Goal: Transaction & Acquisition: Purchase product/service

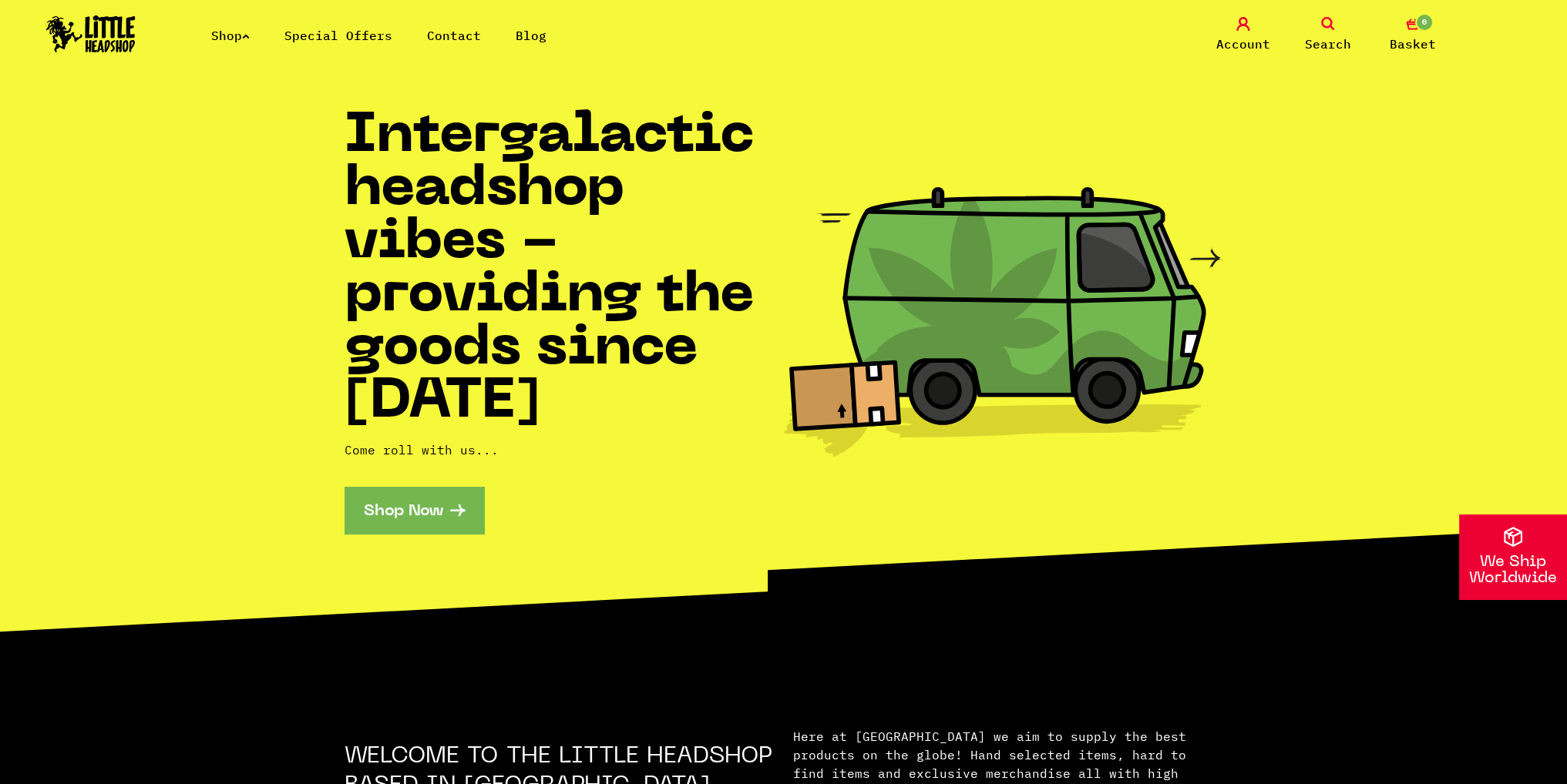
click at [130, 30] on img at bounding box center [91, 33] width 90 height 37
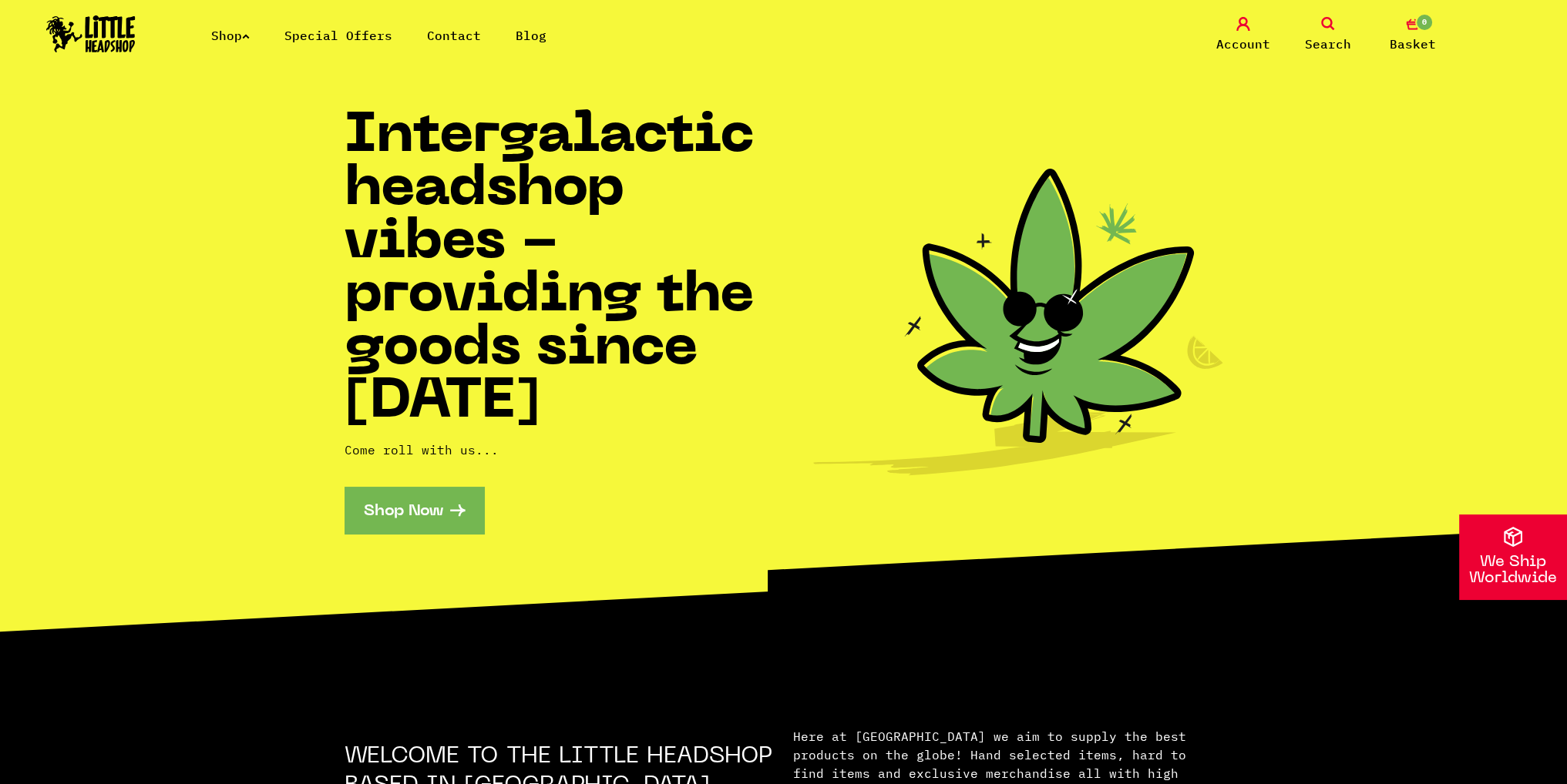
click at [230, 40] on link "Shop" at bounding box center [230, 35] width 38 height 15
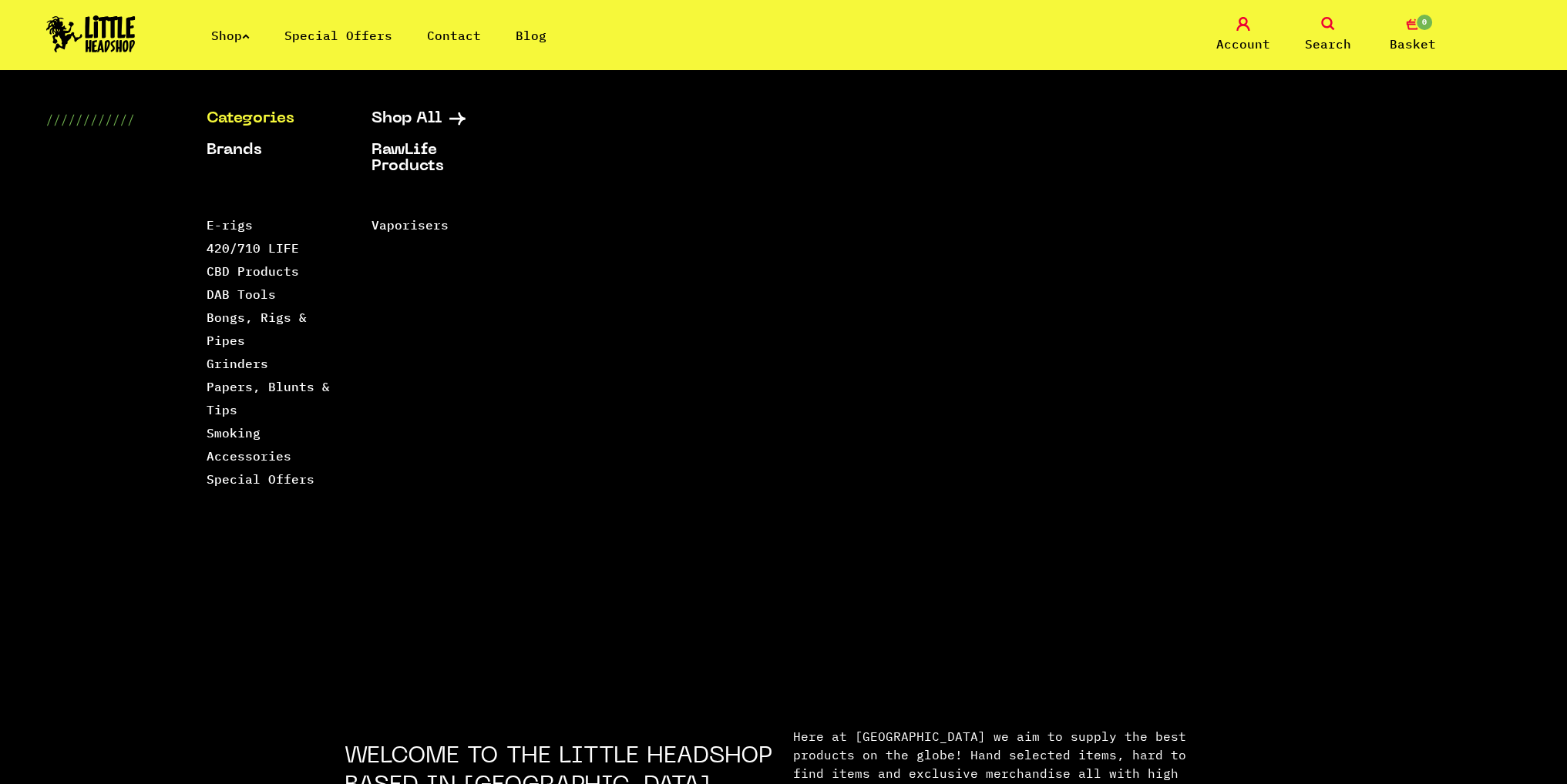
click at [247, 38] on link "Shop" at bounding box center [230, 35] width 38 height 15
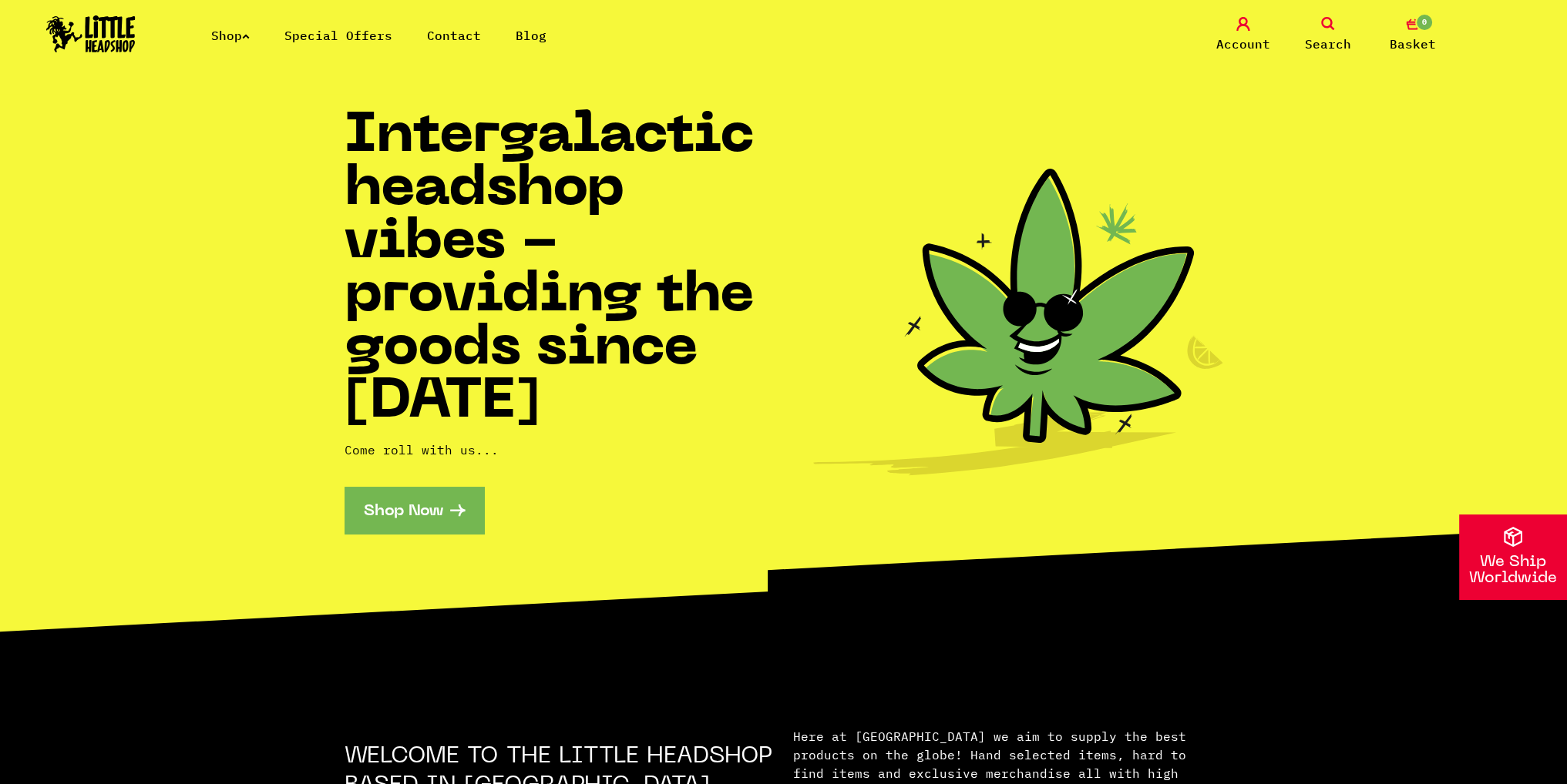
click at [247, 38] on link "Shop" at bounding box center [230, 35] width 38 height 15
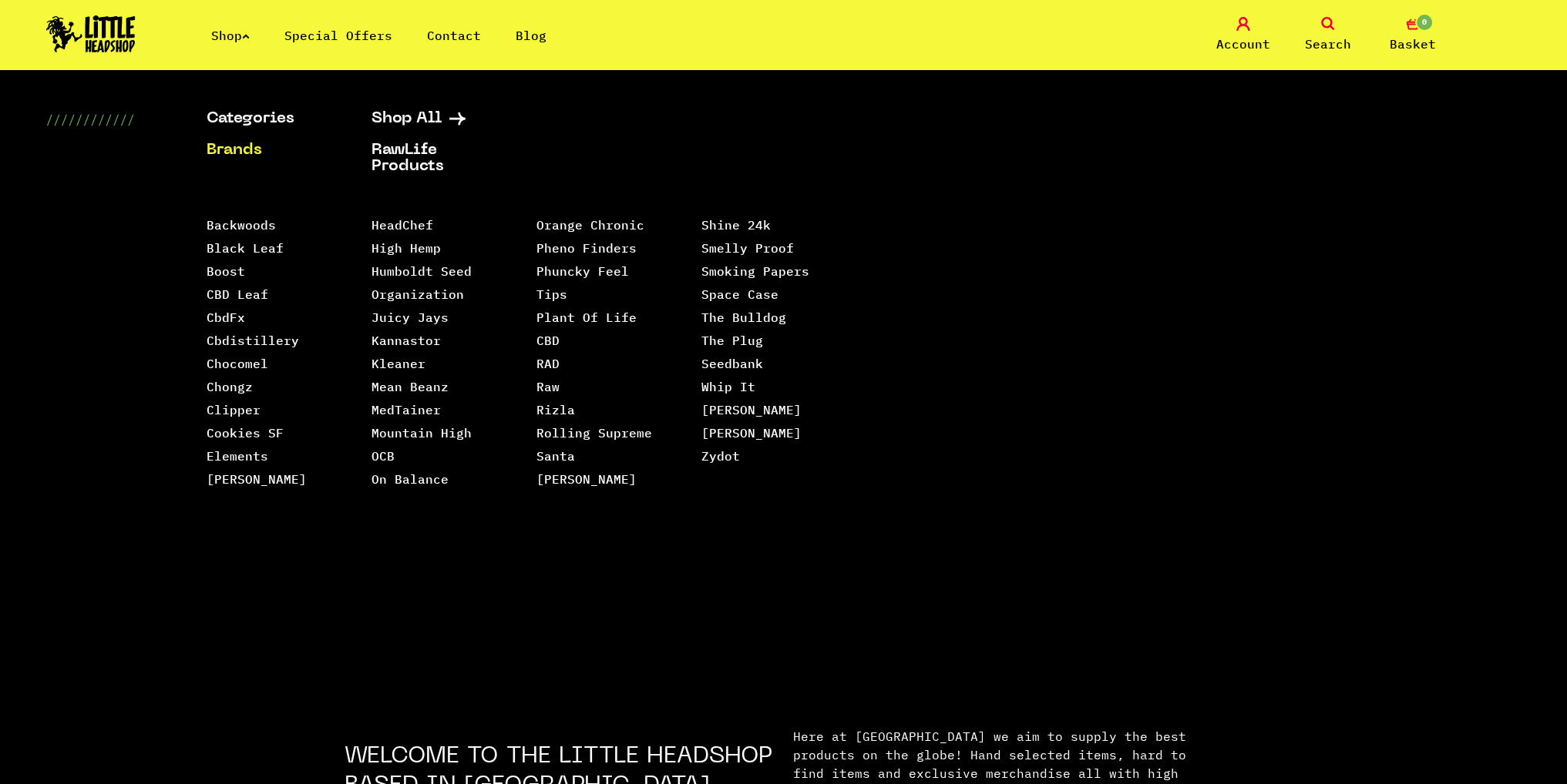
click at [90, 35] on img at bounding box center [91, 33] width 90 height 37
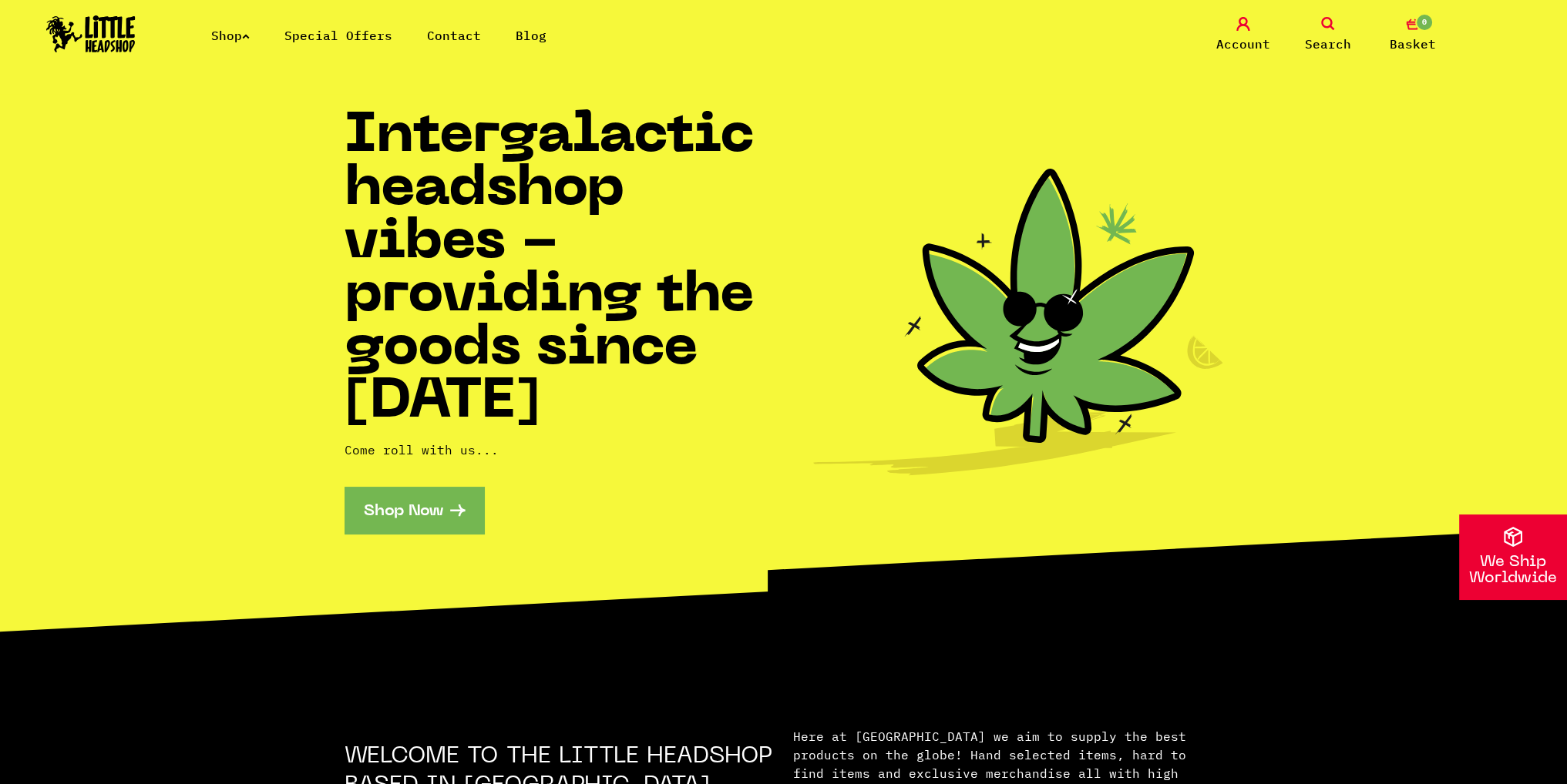
click at [1324, 31] on link "Search" at bounding box center [1328, 35] width 77 height 37
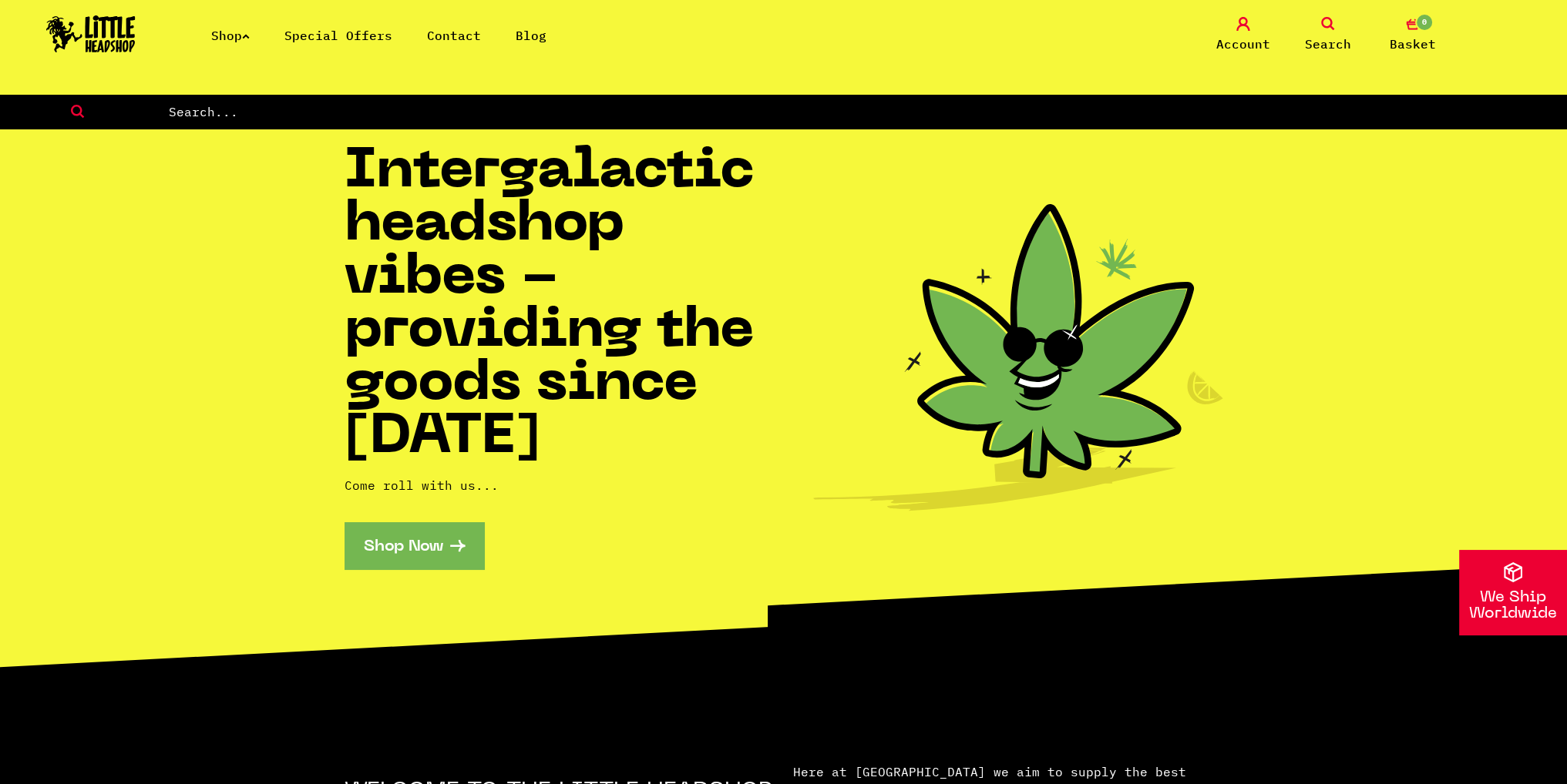
click at [1114, 116] on input "text" at bounding box center [866, 111] width 1399 height 20
type input "bong"
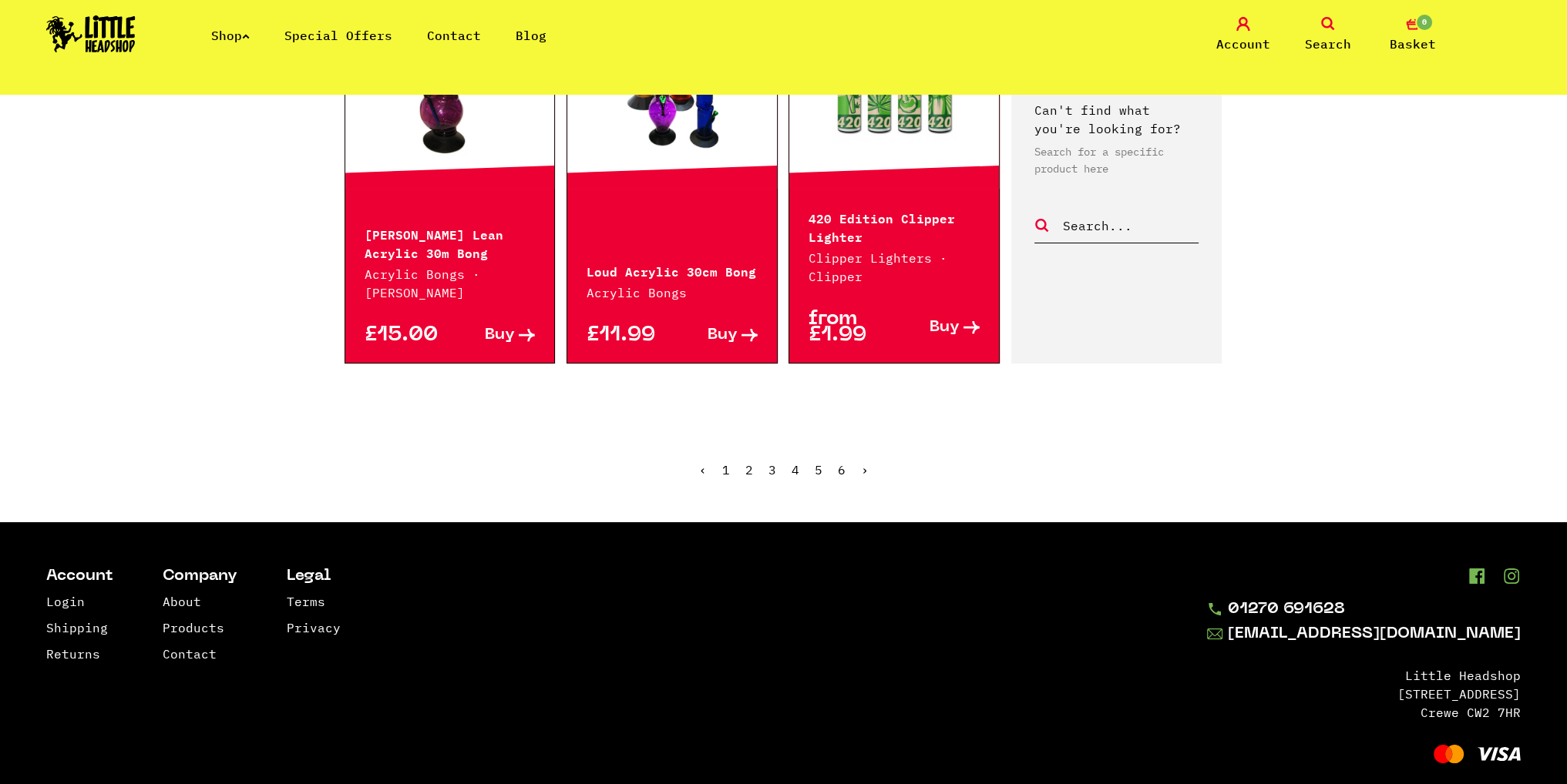
scroll to position [1738, 0]
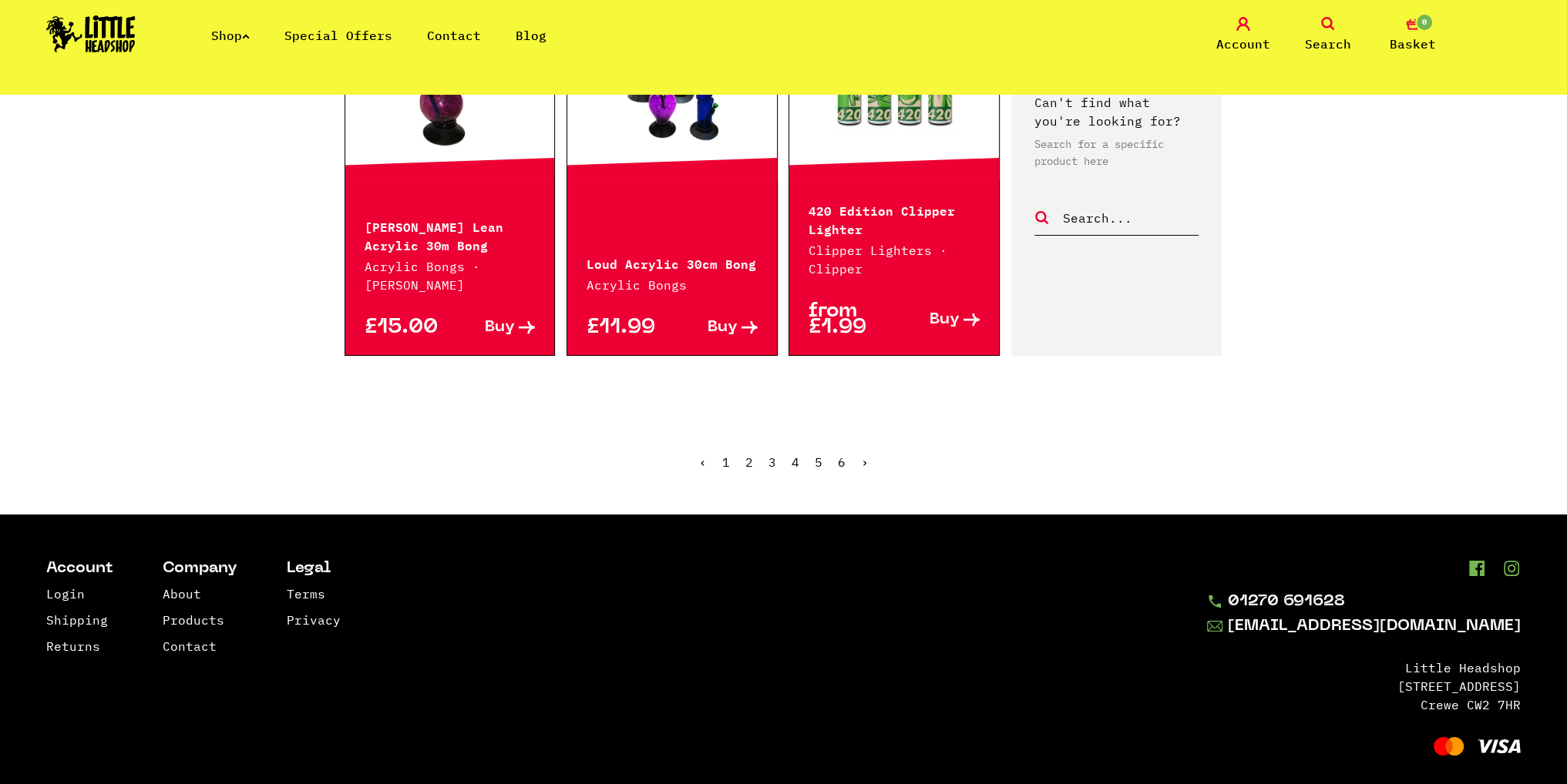
click at [753, 442] on ul "‹ 1 2 3 4 5 6 ›" at bounding box center [784, 473] width 879 height 66
click at [749, 454] on link "2" at bounding box center [749, 462] width 8 height 15
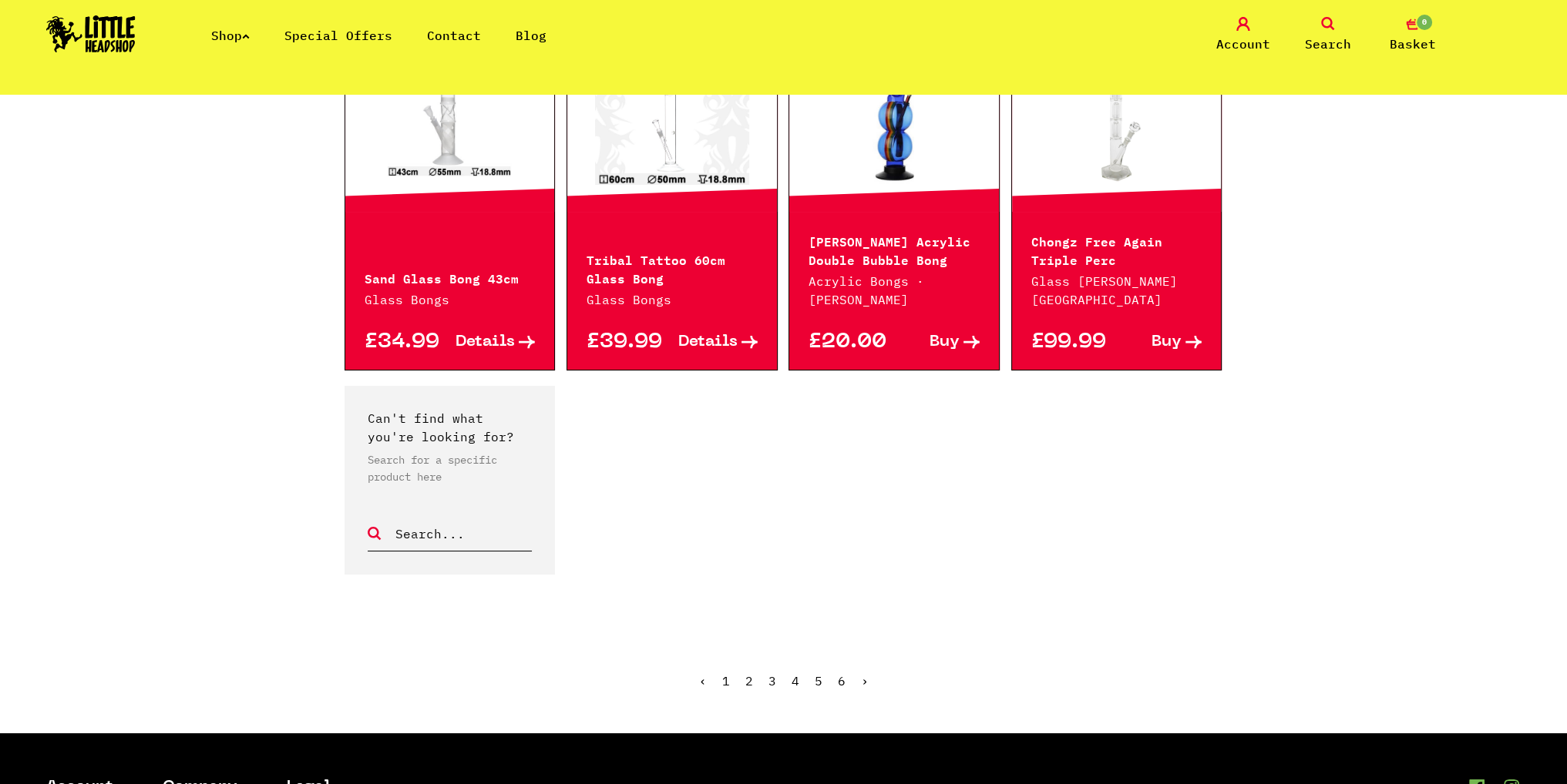
scroll to position [1233, 0]
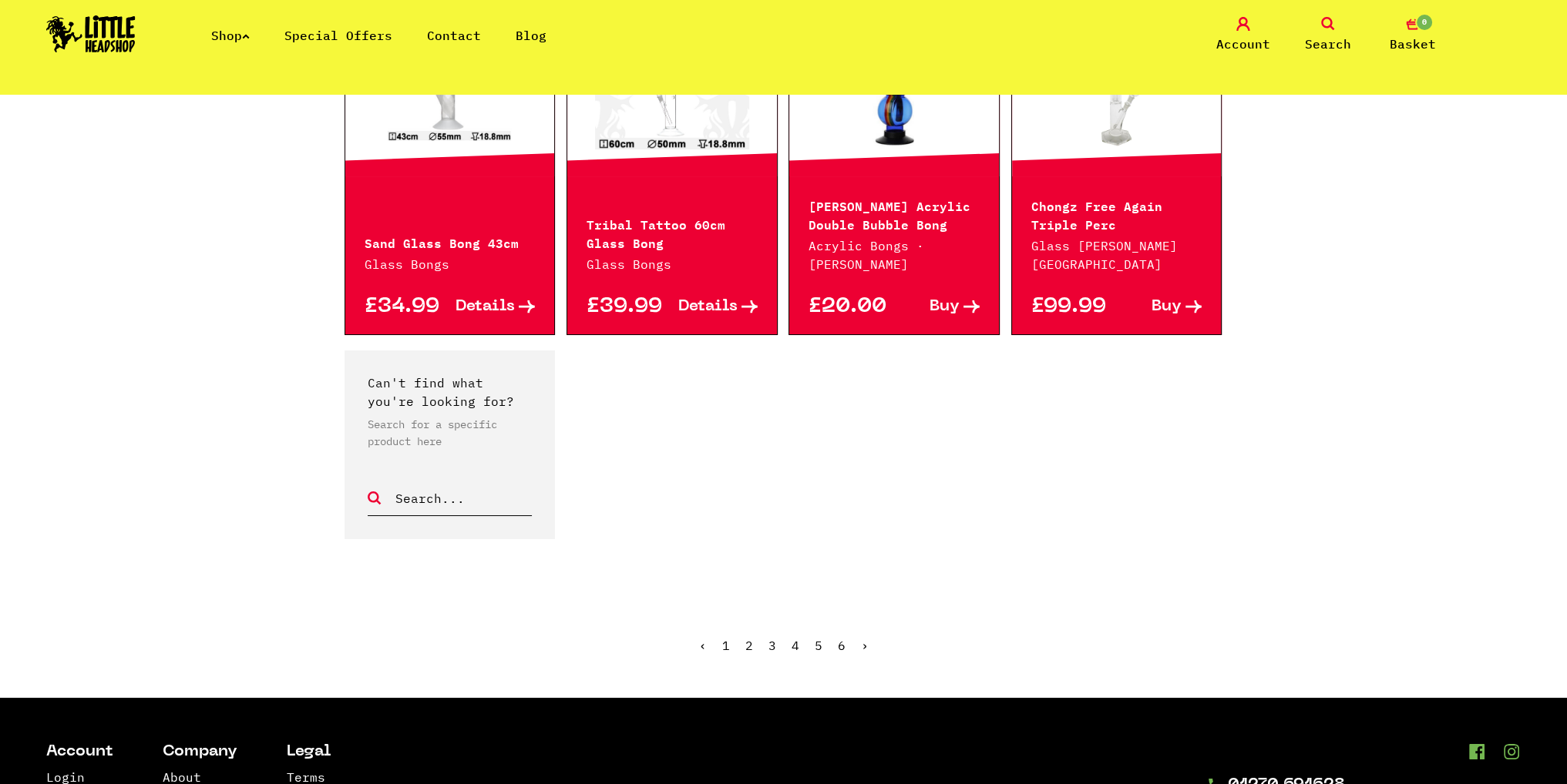
click at [772, 646] on link "3" at bounding box center [772, 645] width 8 height 15
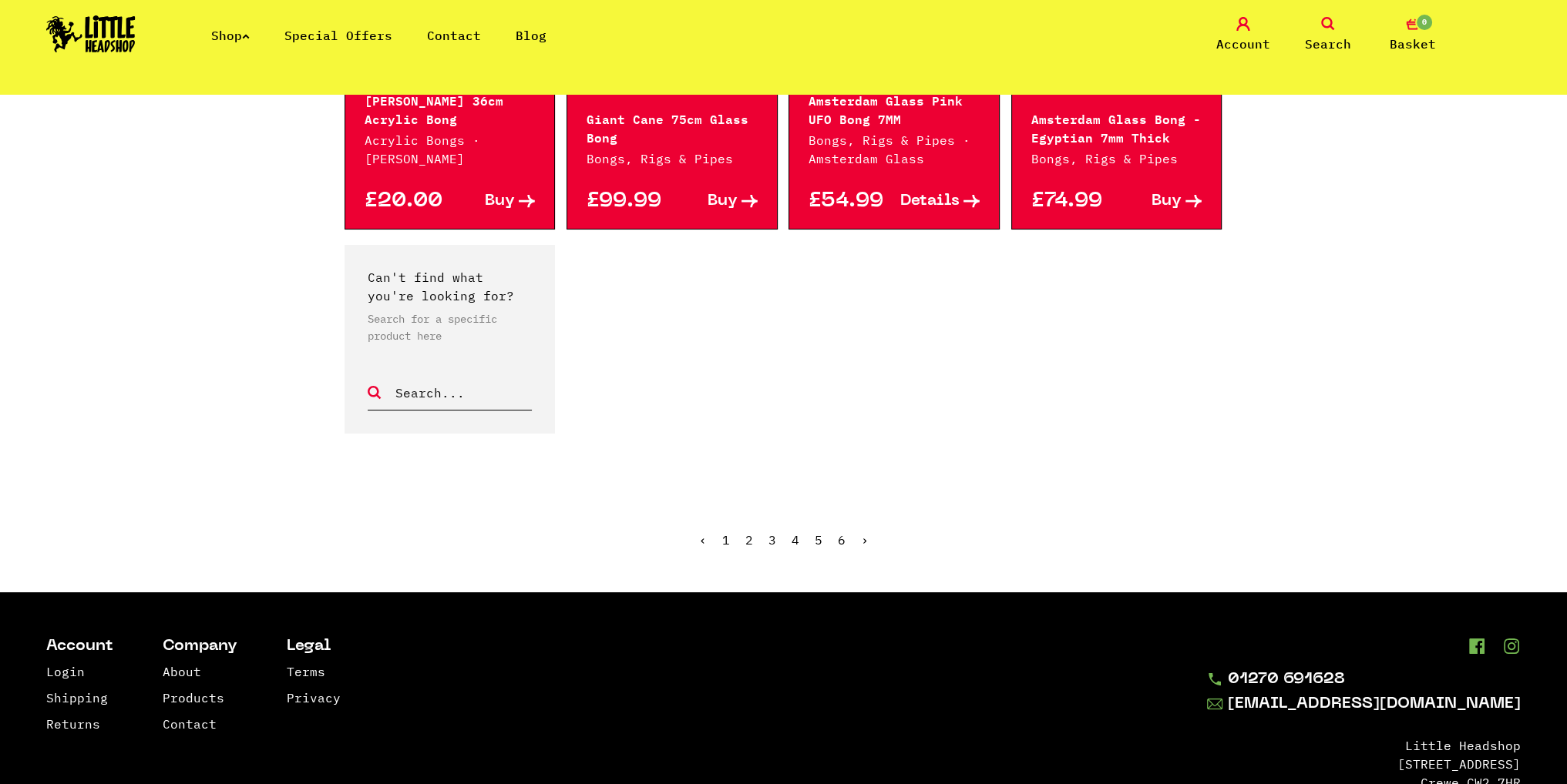
scroll to position [1387, 0]
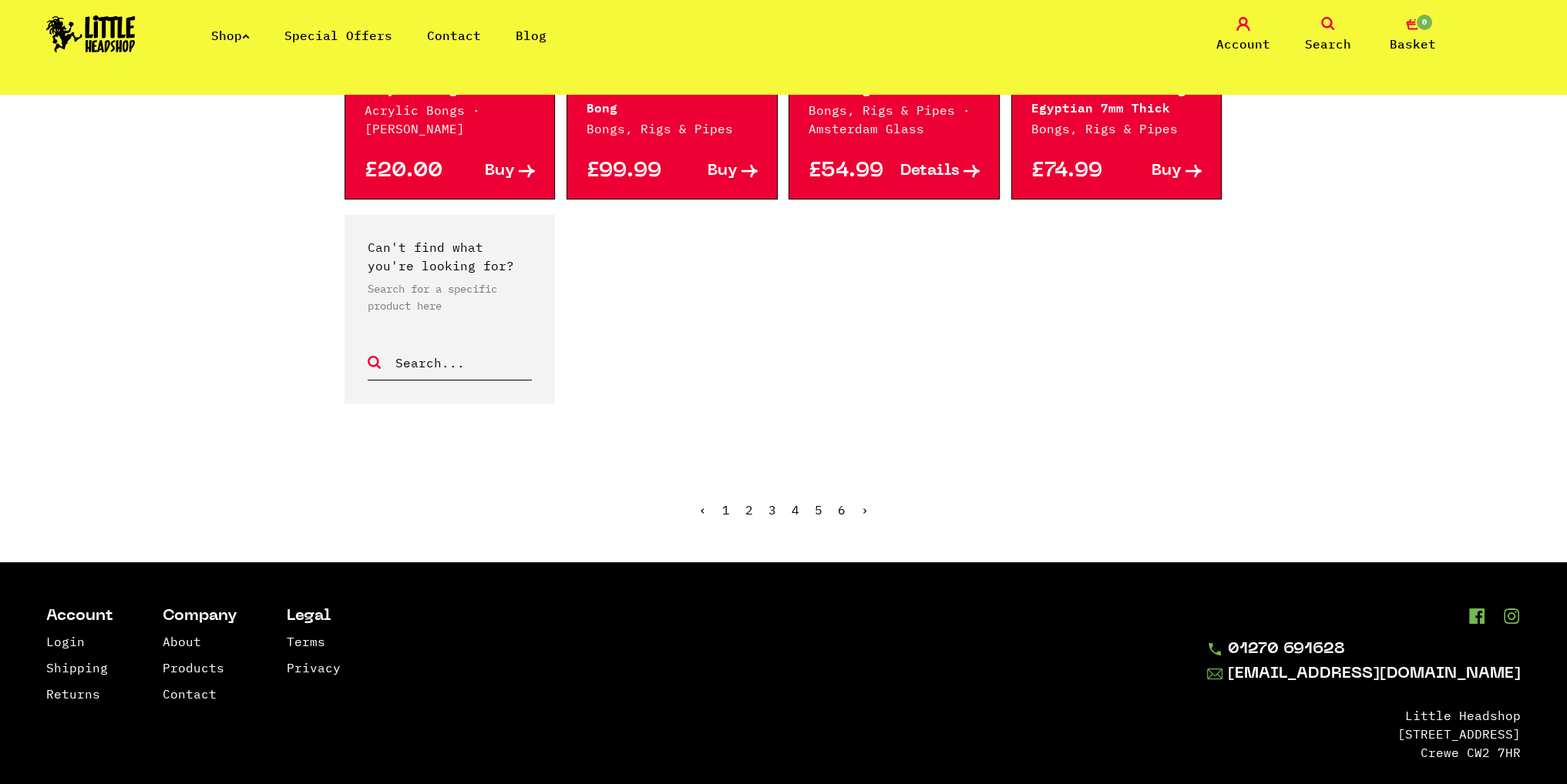
click at [792, 511] on link "4" at bounding box center [795, 509] width 8 height 15
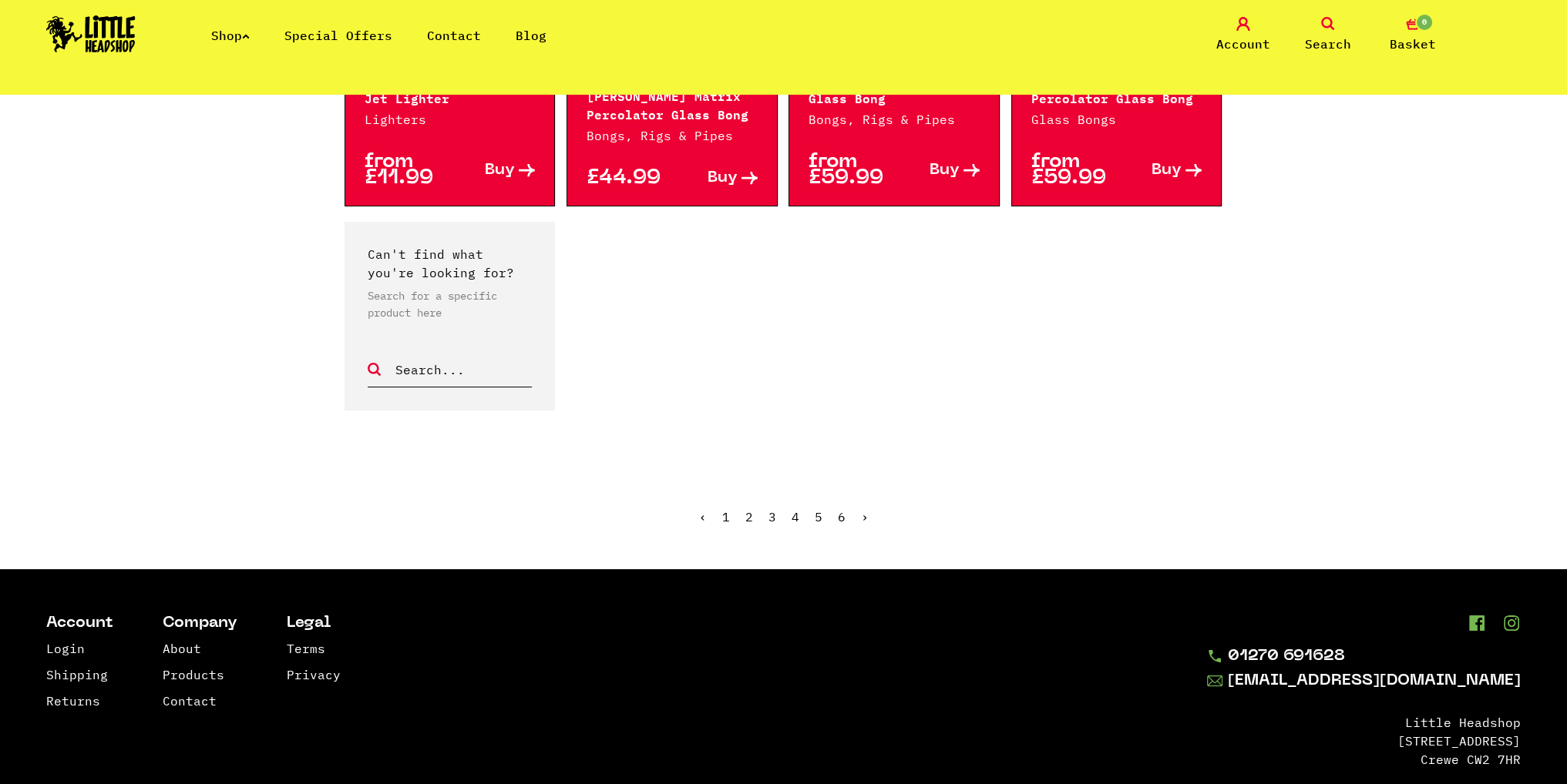
scroll to position [1450, 0]
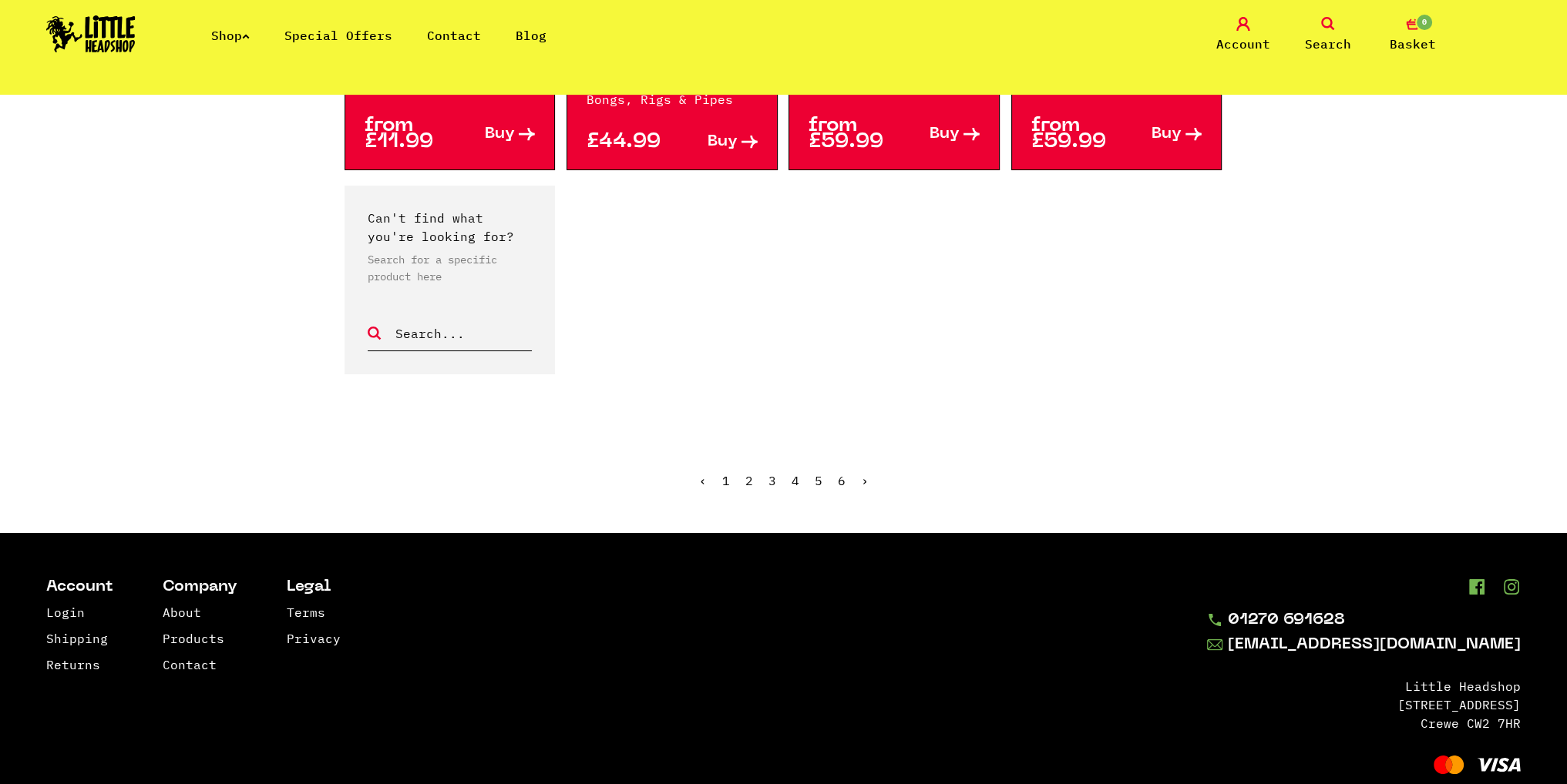
click at [816, 473] on link "5" at bounding box center [818, 480] width 8 height 15
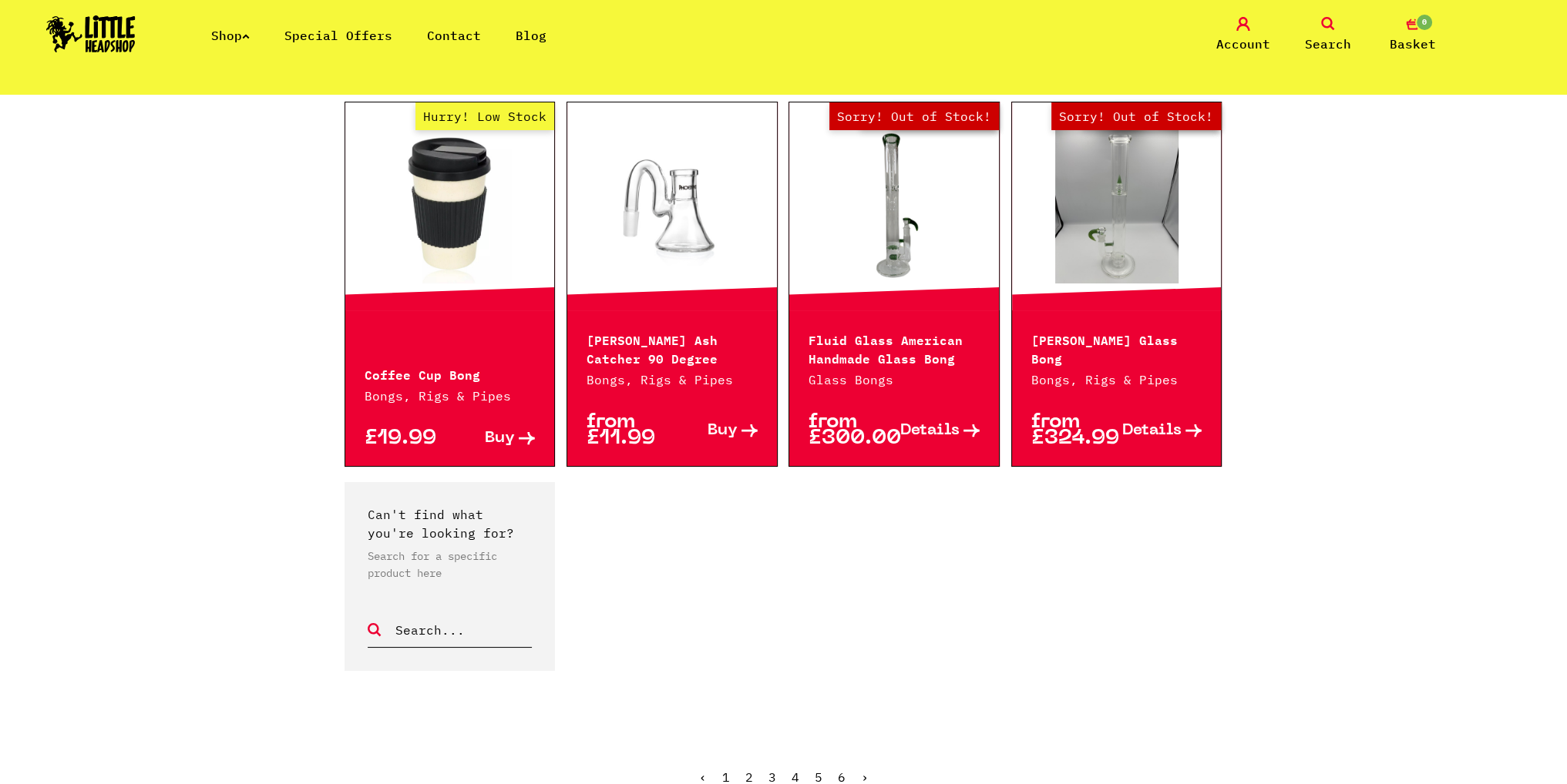
scroll to position [1310, 0]
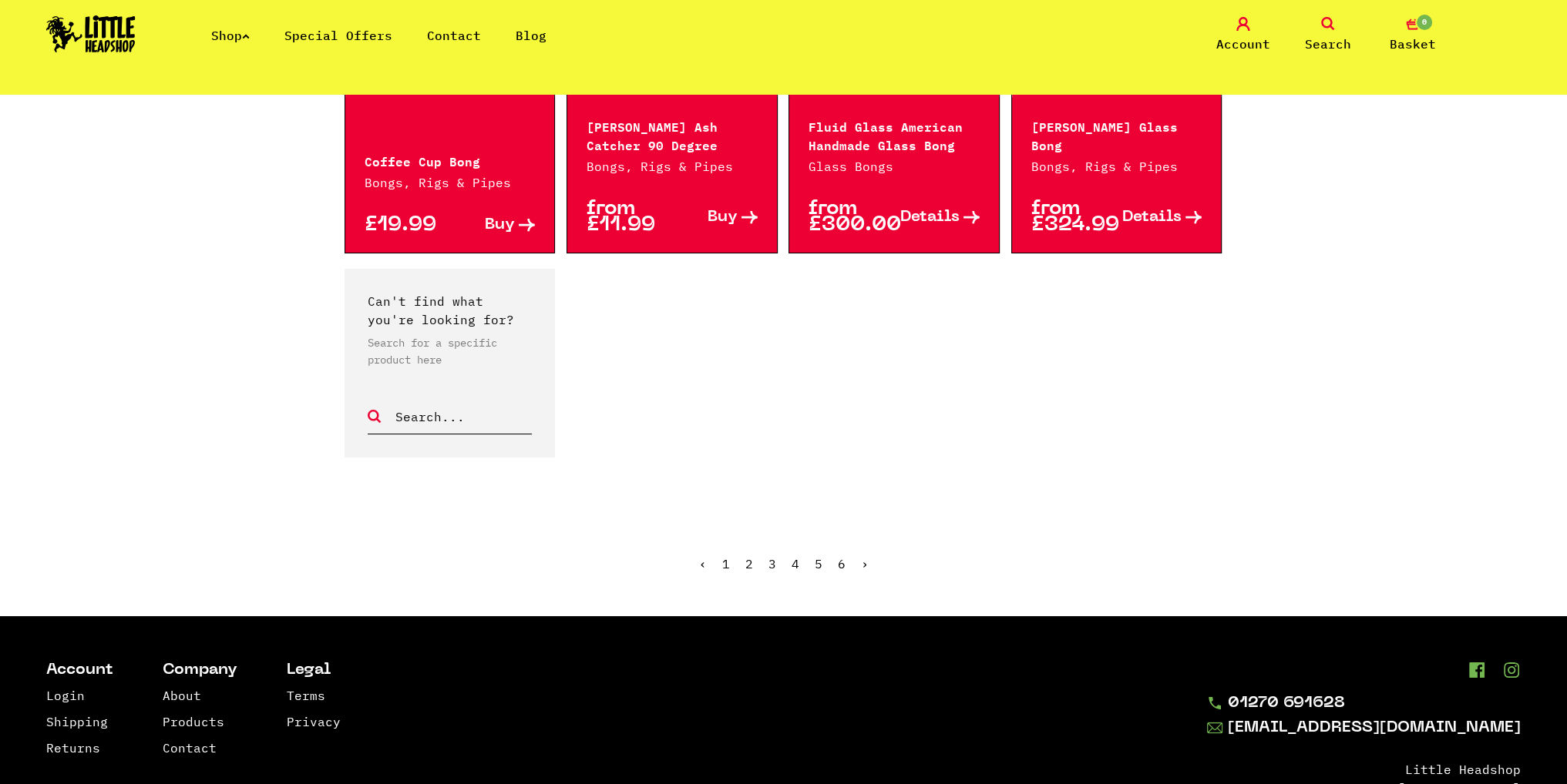
click at [808, 566] on ul "‹ 1 2 3 4 5 6 ›" at bounding box center [784, 575] width 879 height 66
click at [813, 564] on ul "‹ 1 2 3 4 5 6 ›" at bounding box center [784, 575] width 879 height 66
click at [841, 561] on link "6" at bounding box center [842, 563] width 8 height 15
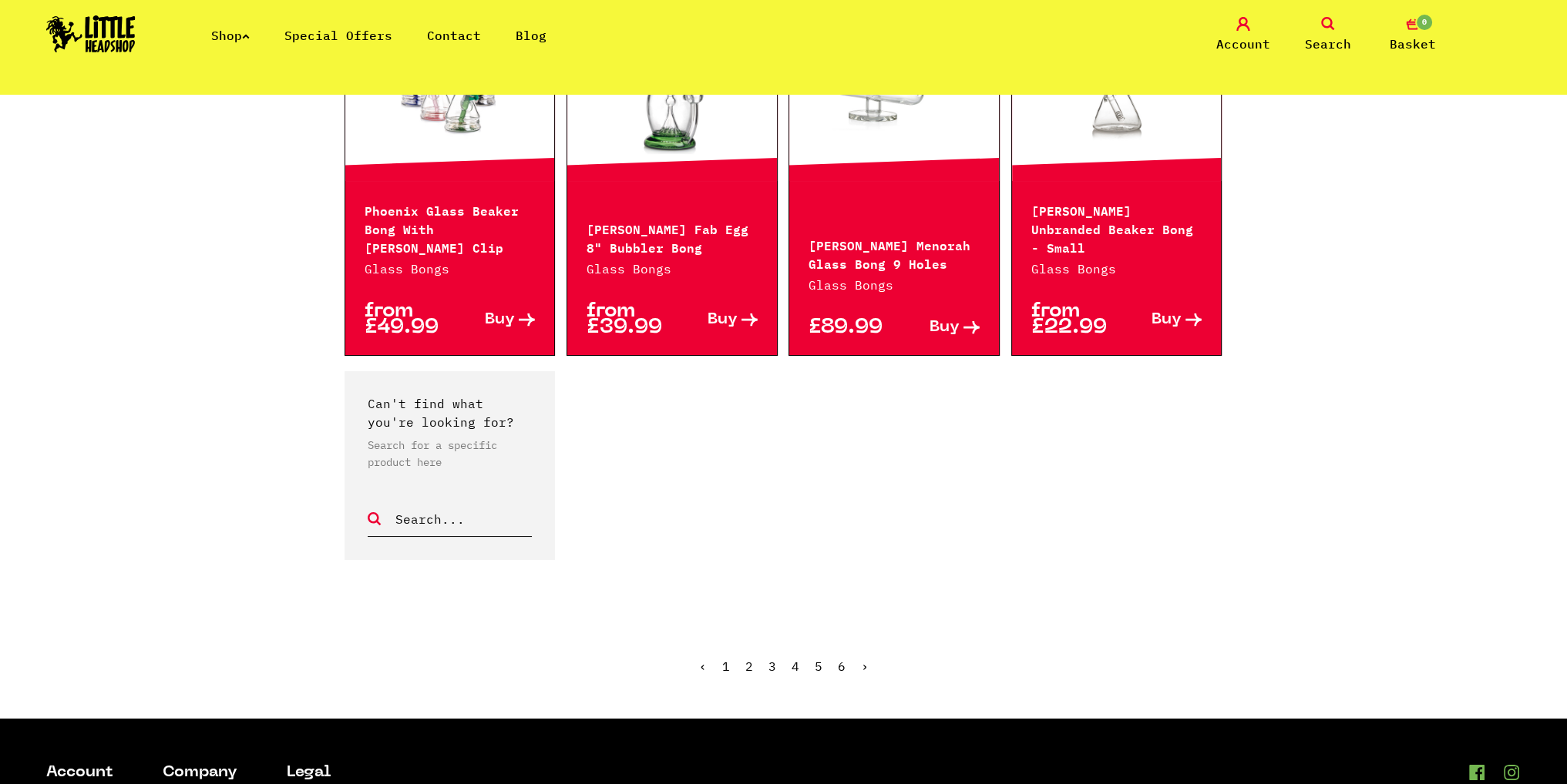
scroll to position [231, 0]
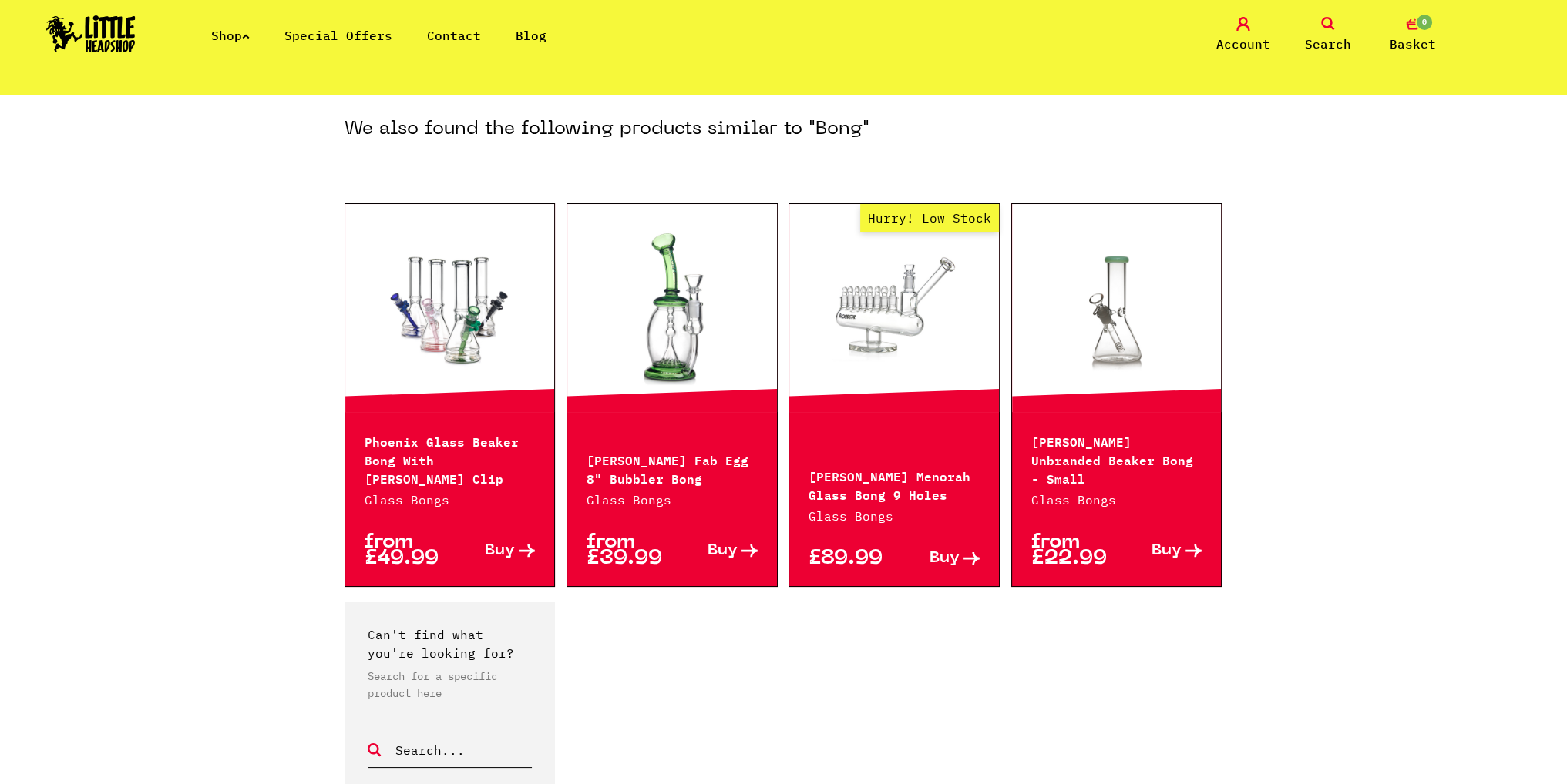
click at [1081, 338] on link at bounding box center [1116, 308] width 210 height 154
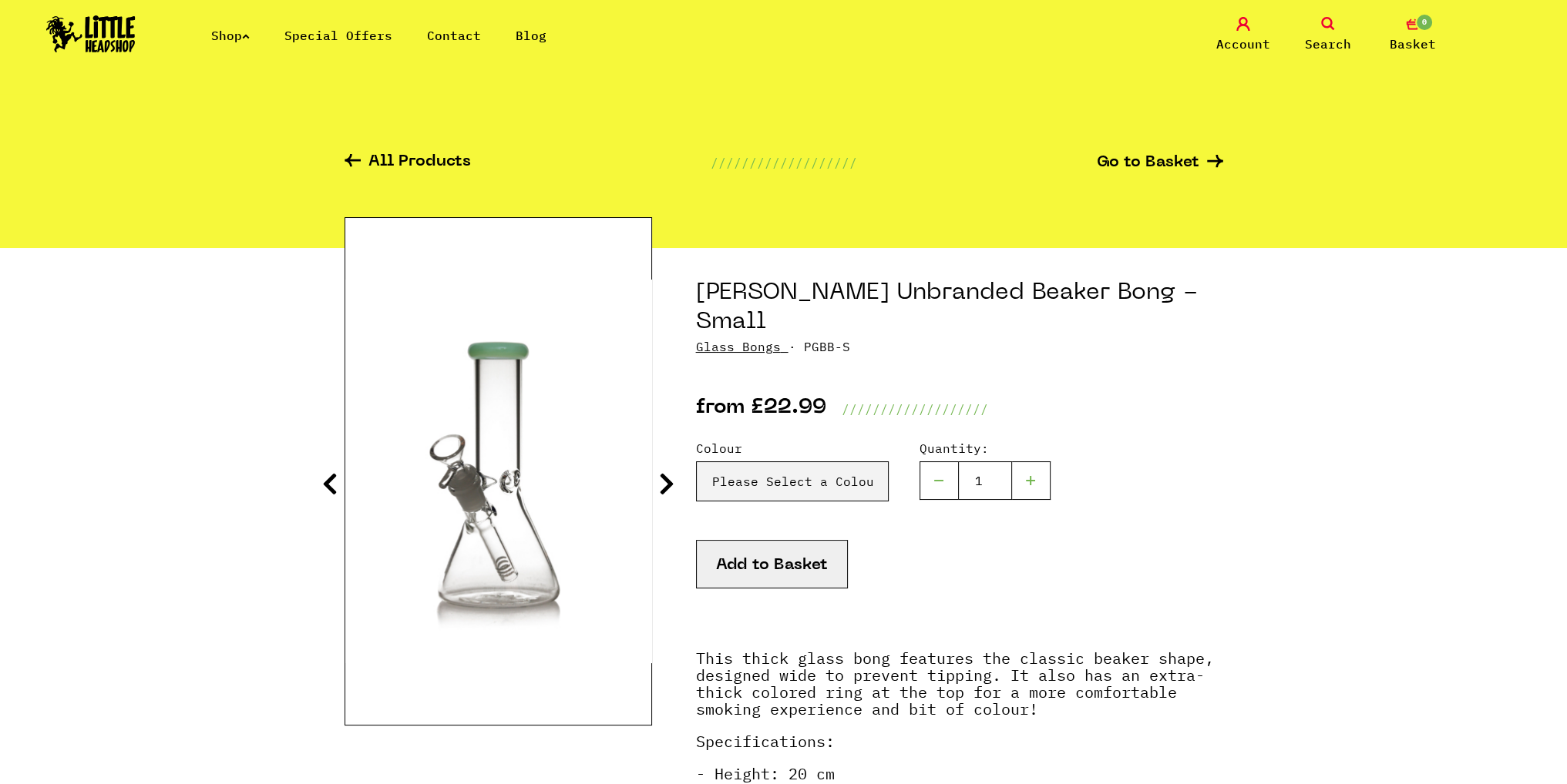
click at [598, 434] on img at bounding box center [499, 471] width 307 height 384
click at [660, 485] on icon at bounding box center [666, 484] width 15 height 25
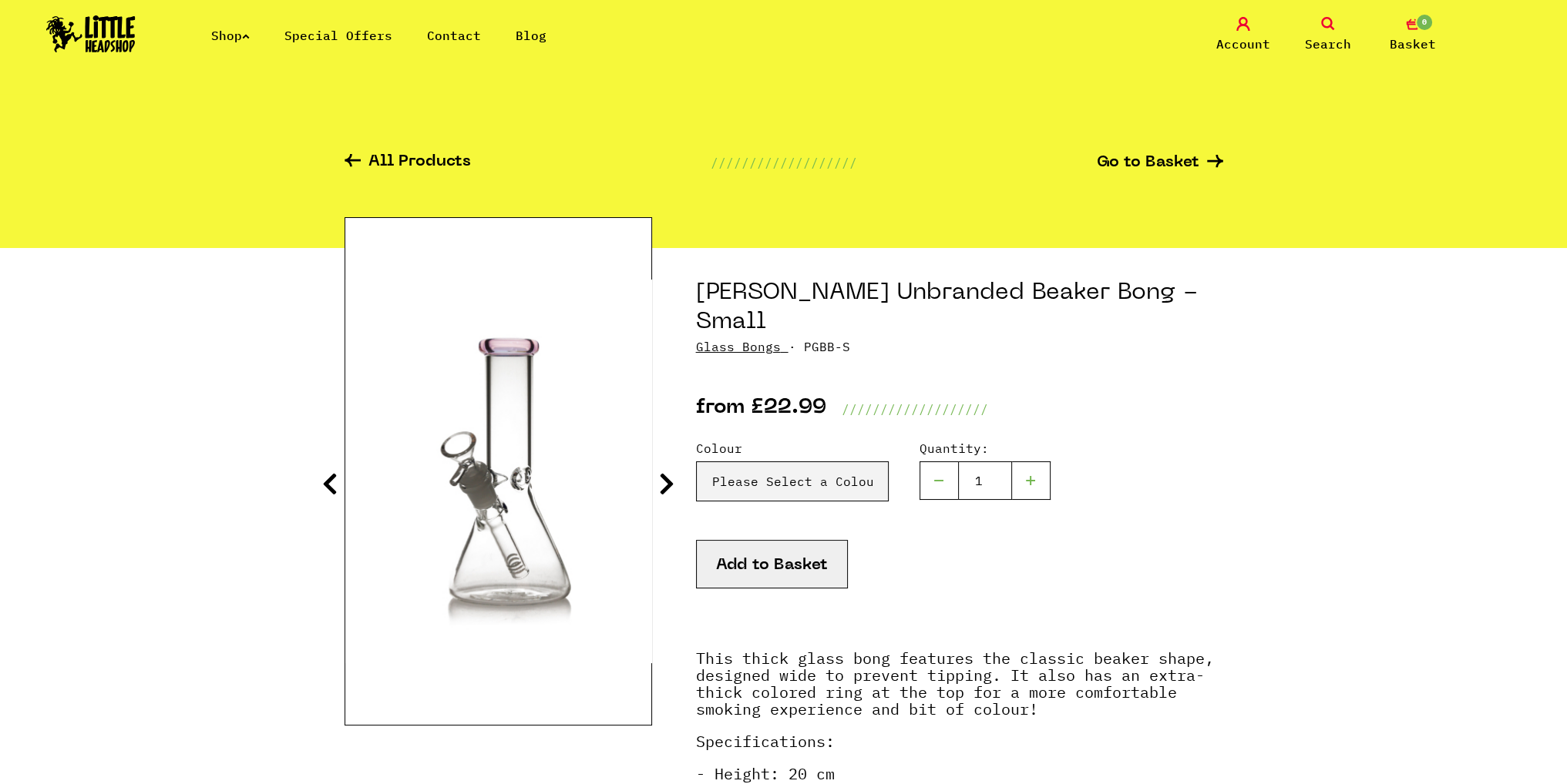
click at [660, 485] on icon at bounding box center [666, 484] width 15 height 25
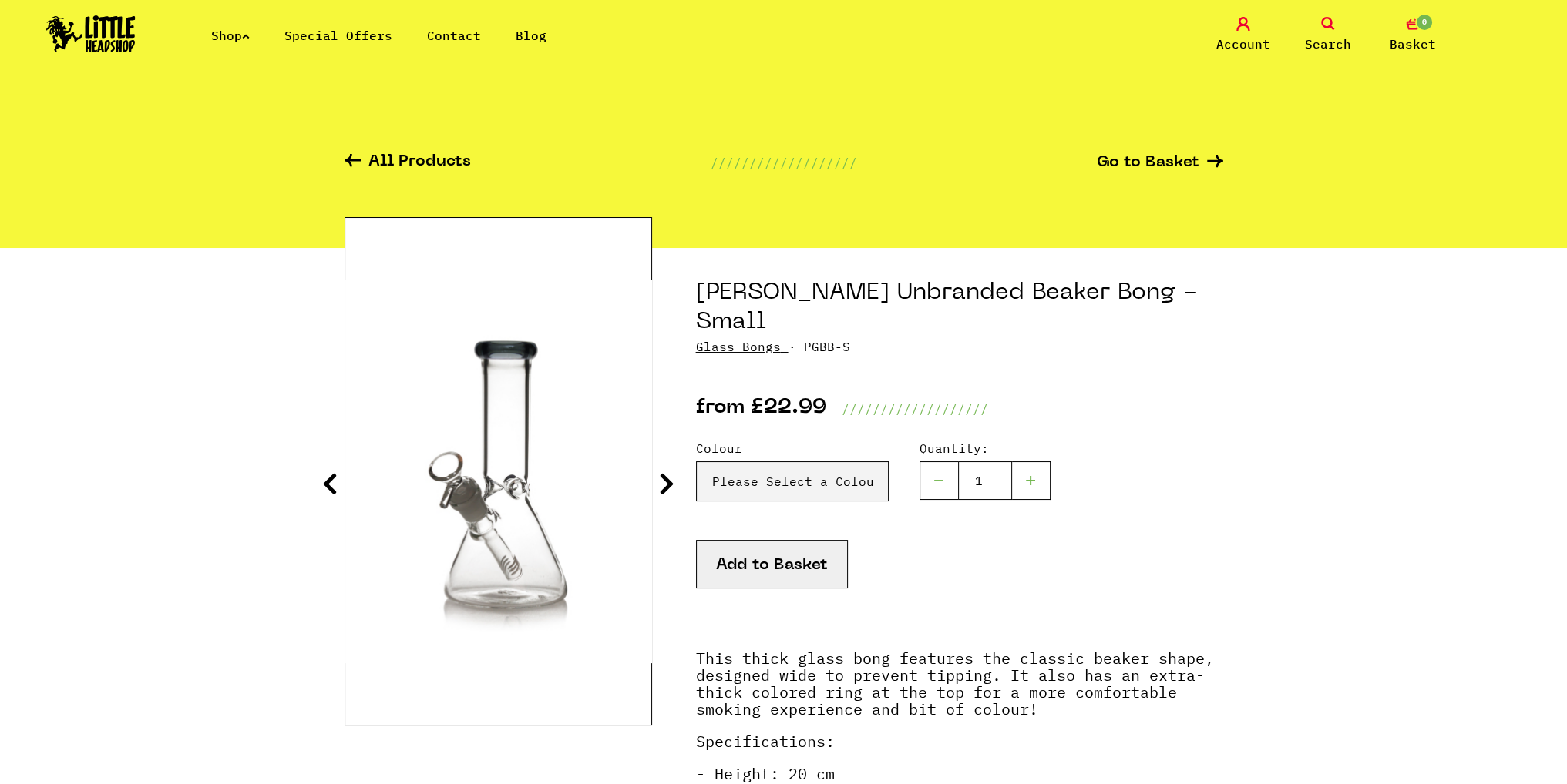
click at [656, 485] on section "Phoenix Star Unbranded Beaker Bong - Small Glass Bongs Colour" at bounding box center [784, 655] width 879 height 813
